Goal: Transaction & Acquisition: Purchase product/service

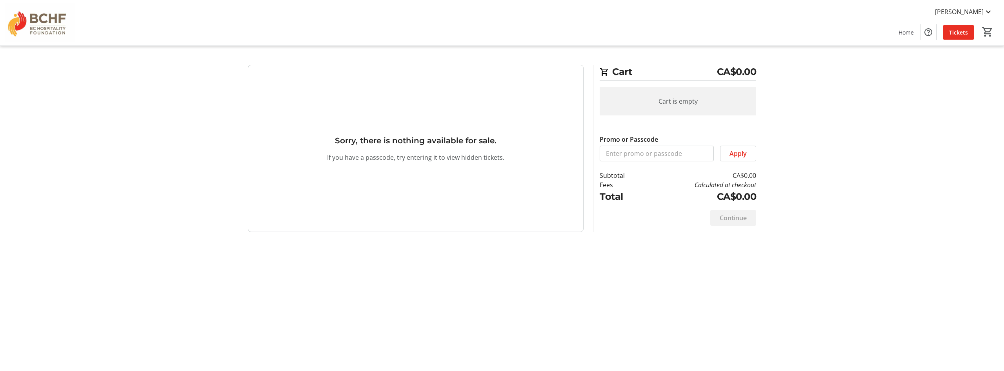
click at [501, 141] on tr-checkout-feature-upsell-ui "Cart CA$0.00 Cart is empty Promo or Passcode Apply Subtotal CA$0.00 Fees Calcul…" at bounding box center [502, 185] width 1004 height 371
click at [501, 31] on span "Home" at bounding box center [905, 32] width 15 height 8
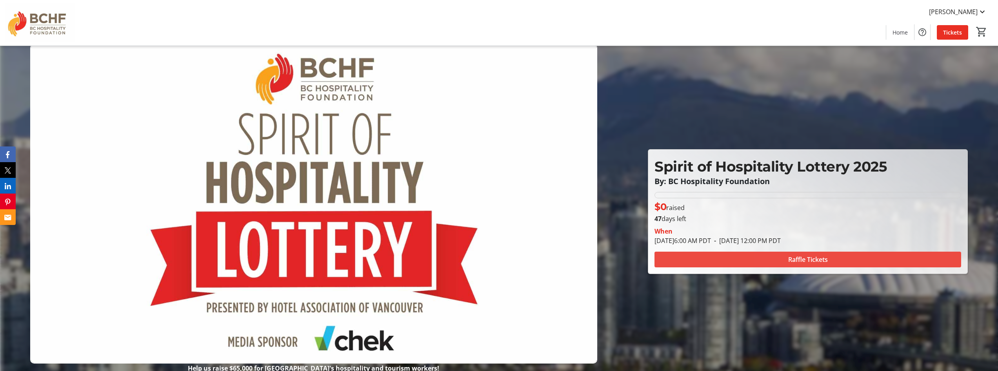
click at [501, 257] on span "Raffle Tickets" at bounding box center [808, 259] width 40 height 9
